Goal: Task Accomplishment & Management: Manage account settings

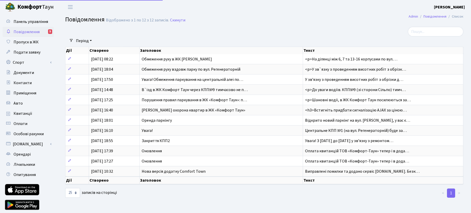
select select "25"
click at [37, 33] on span "Повідомлення" at bounding box center [27, 32] width 26 height 6
select select "25"
click at [24, 123] on span "Оплати" at bounding box center [21, 124] width 14 height 6
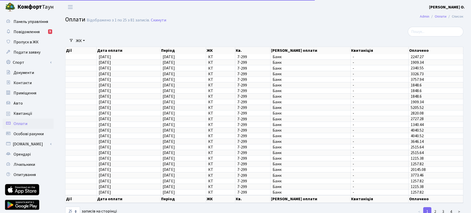
select select "25"
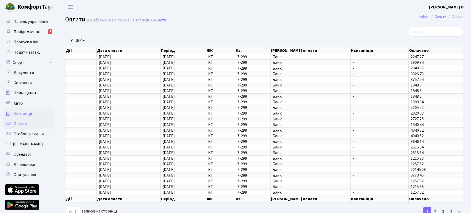
click at [28, 113] on span "Квитанції" at bounding box center [23, 114] width 19 height 6
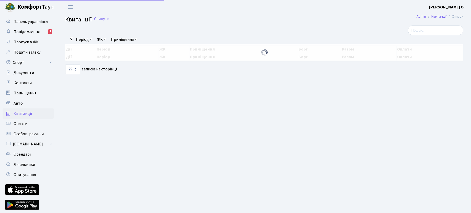
select select "25"
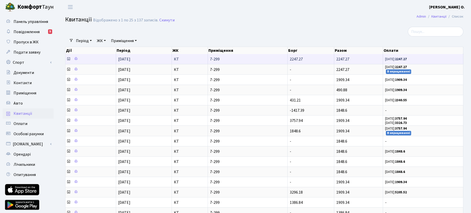
click at [418, 59] on span "01.08.25: 2247.27" at bounding box center [423, 59] width 76 height 4
click at [70, 59] on icon at bounding box center [68, 59] width 4 height 4
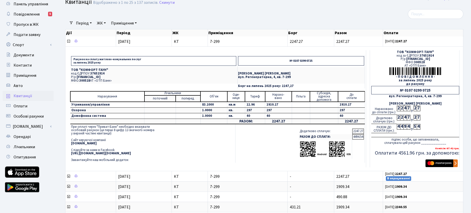
scroll to position [26, 0]
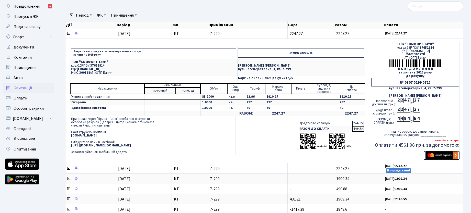
click at [446, 153] on img "submit" at bounding box center [441, 156] width 32 height 8
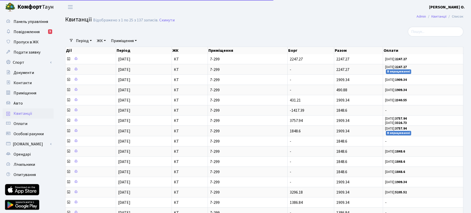
select select "25"
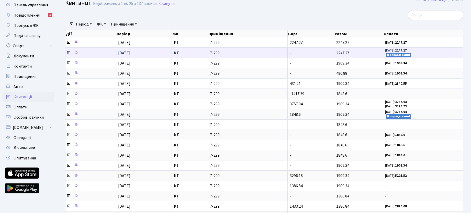
click at [67, 53] on icon at bounding box center [68, 53] width 4 height 4
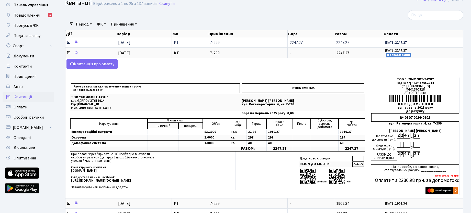
click at [70, 43] on icon at bounding box center [68, 42] width 4 height 4
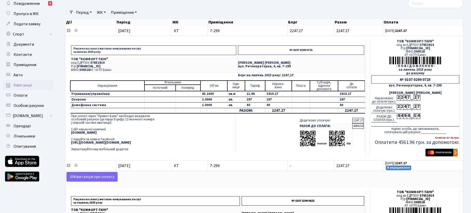
scroll to position [51, 0]
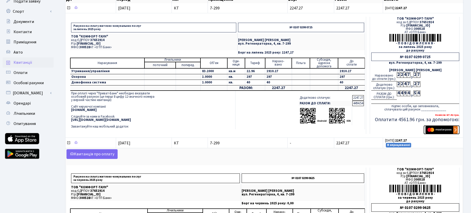
click at [454, 131] on img "submit" at bounding box center [441, 130] width 32 height 8
